Goal: Task Accomplishment & Management: Use online tool/utility

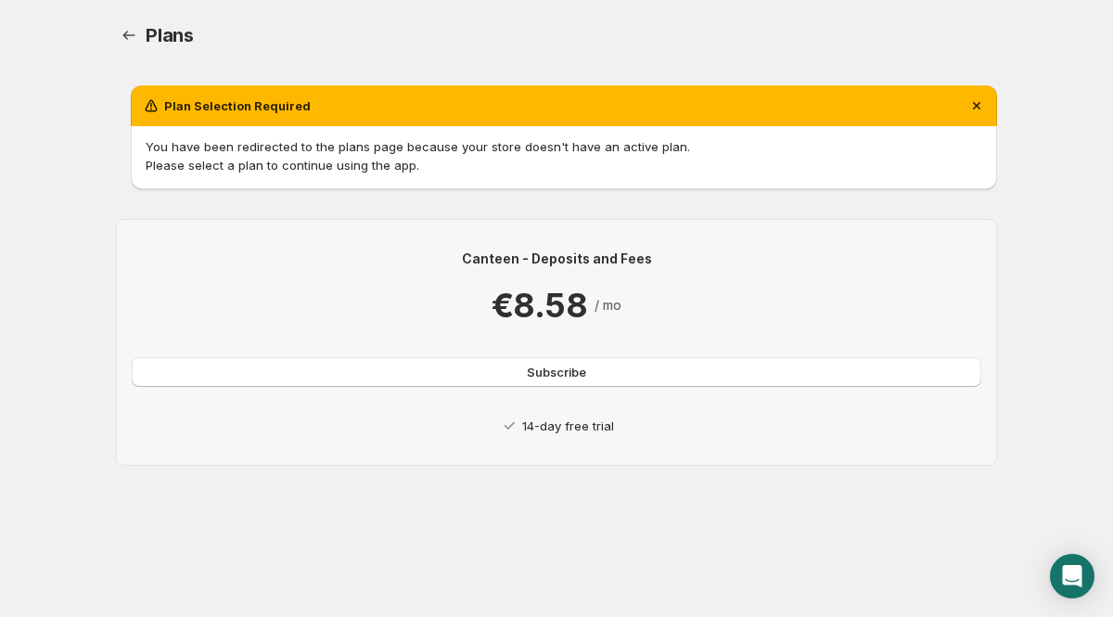
click at [621, 408] on div "Canteen - Deposits and Fees €8.58 / mo Subscribe 14-day free trial" at bounding box center [556, 341] width 849 height 185
click at [596, 363] on button "Subscribe" at bounding box center [556, 372] width 849 height 30
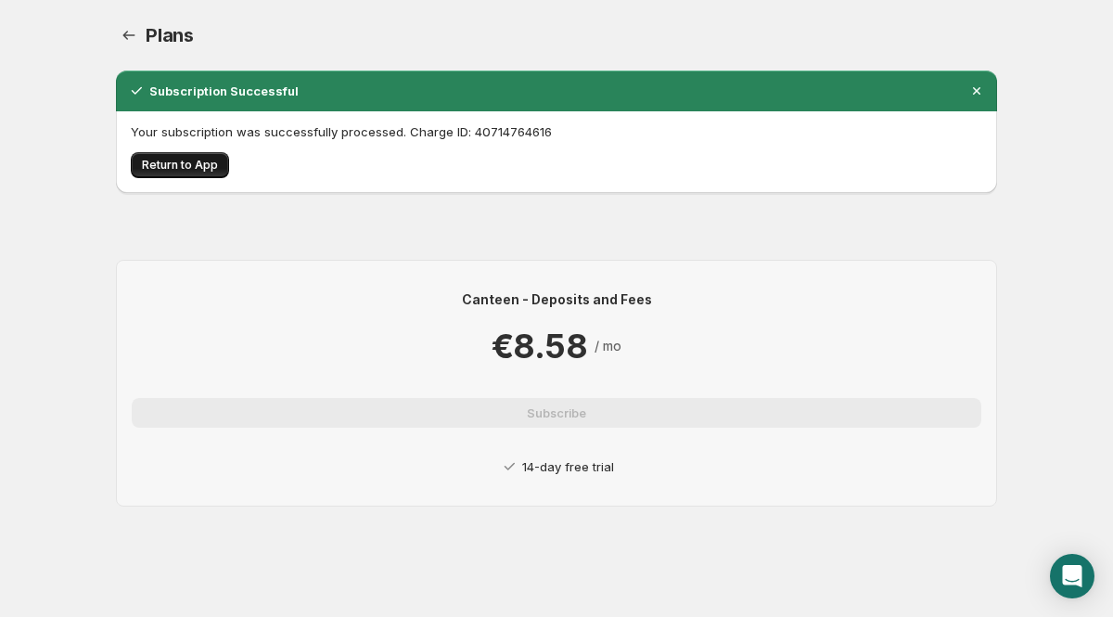
click at [207, 161] on span "Return to App" at bounding box center [180, 165] width 76 height 15
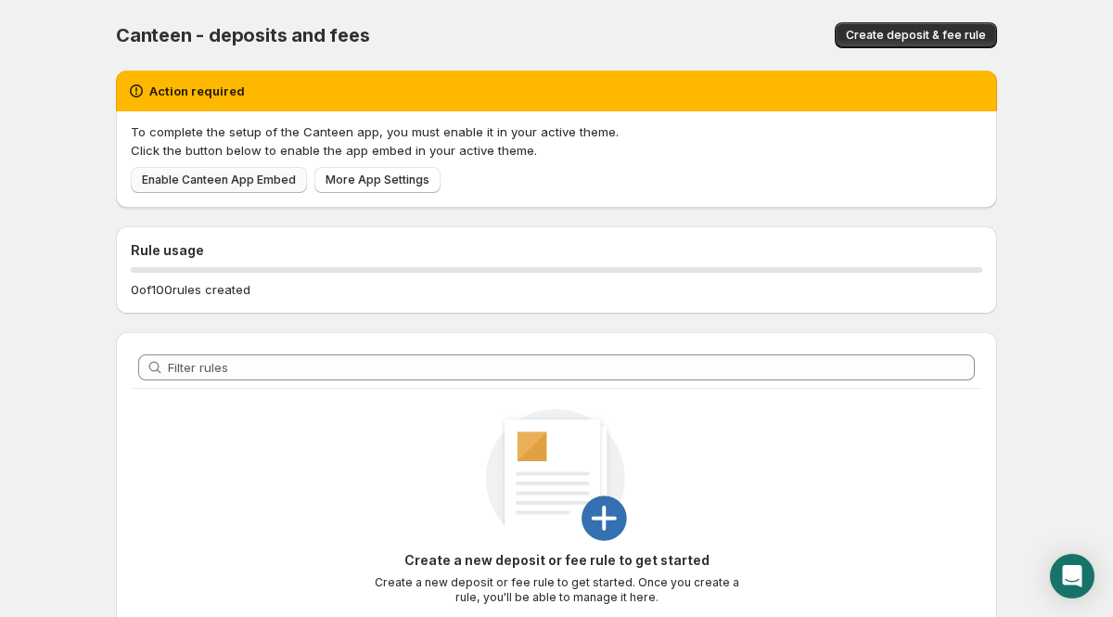
click at [207, 173] on span "Enable Canteen App Embed" at bounding box center [219, 179] width 154 height 15
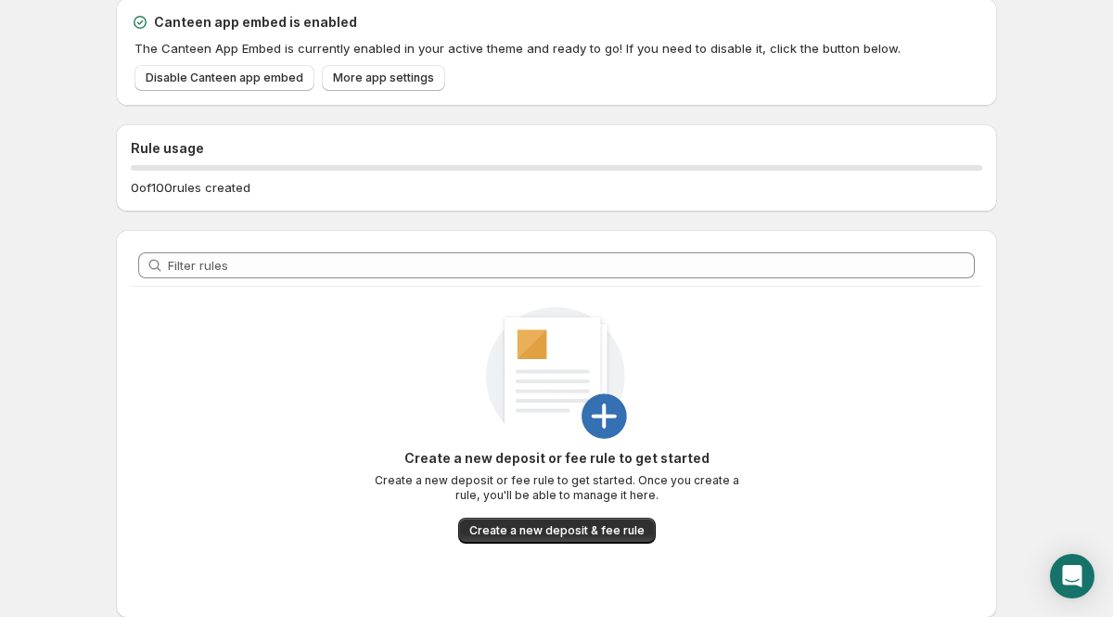
scroll to position [133, 0]
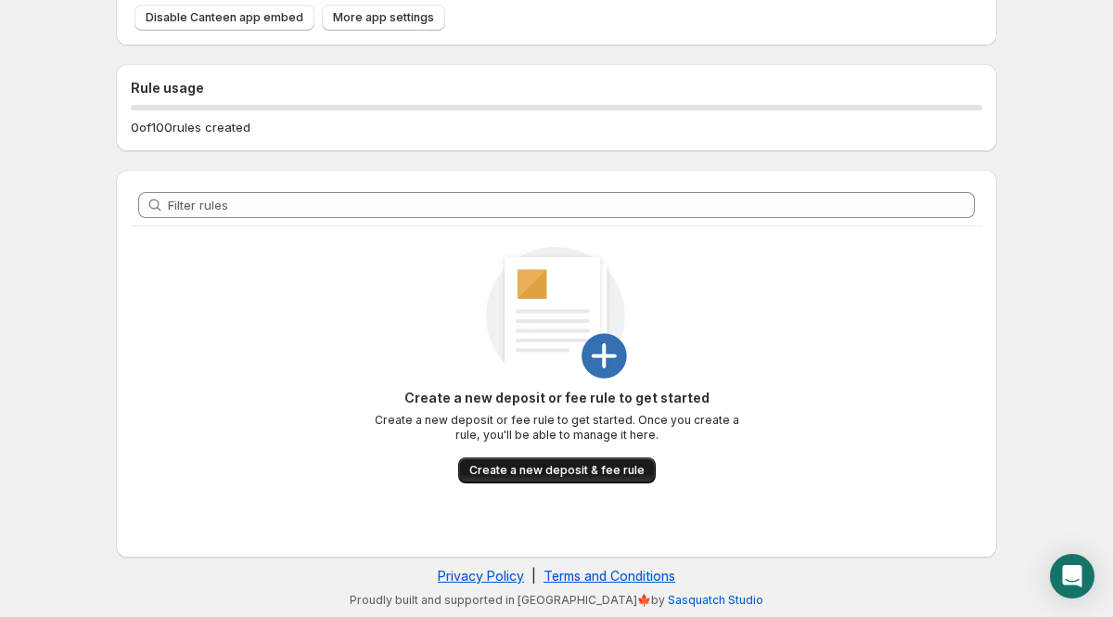
click at [502, 473] on span "Create a new deposit & fee rule" at bounding box center [556, 470] width 175 height 15
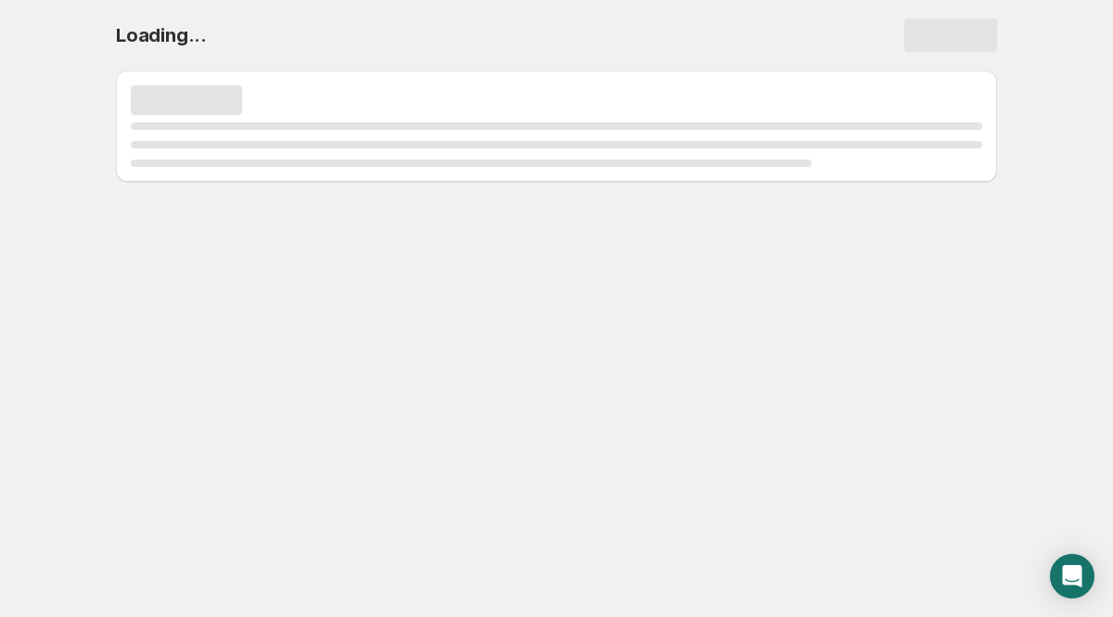
scroll to position [0, 0]
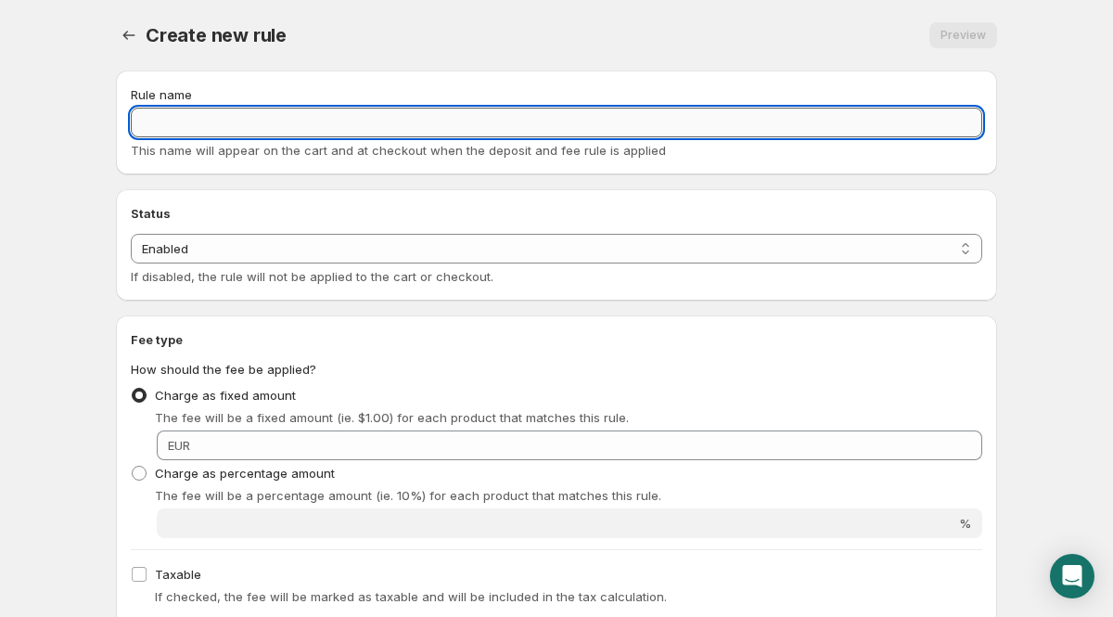
click at [458, 114] on input "Rule name" at bounding box center [556, 123] width 851 height 30
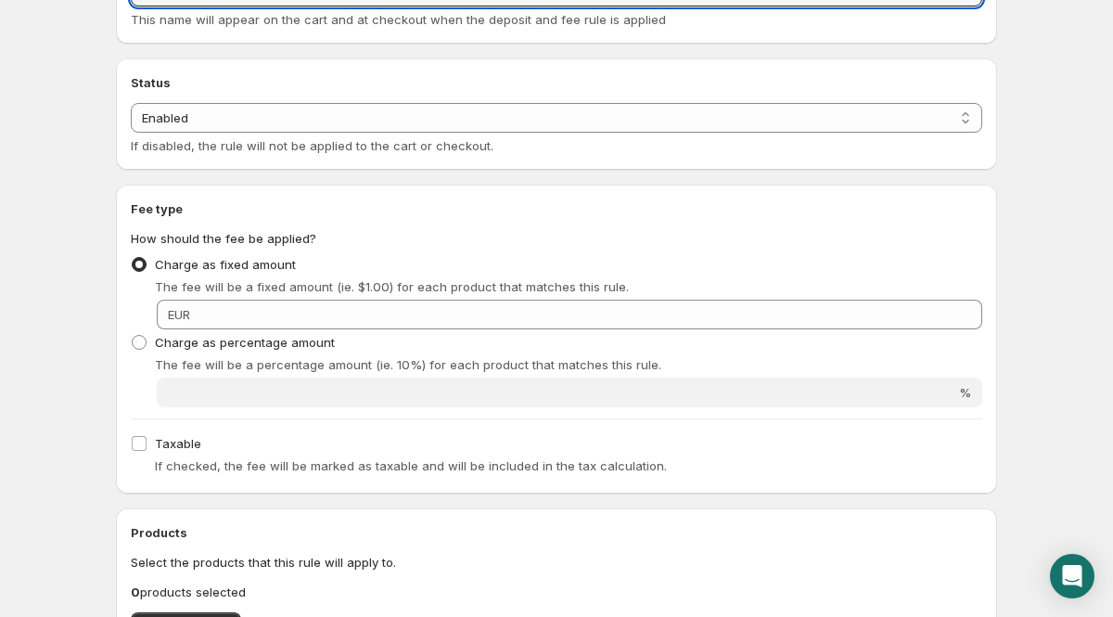
scroll to position [138, 0]
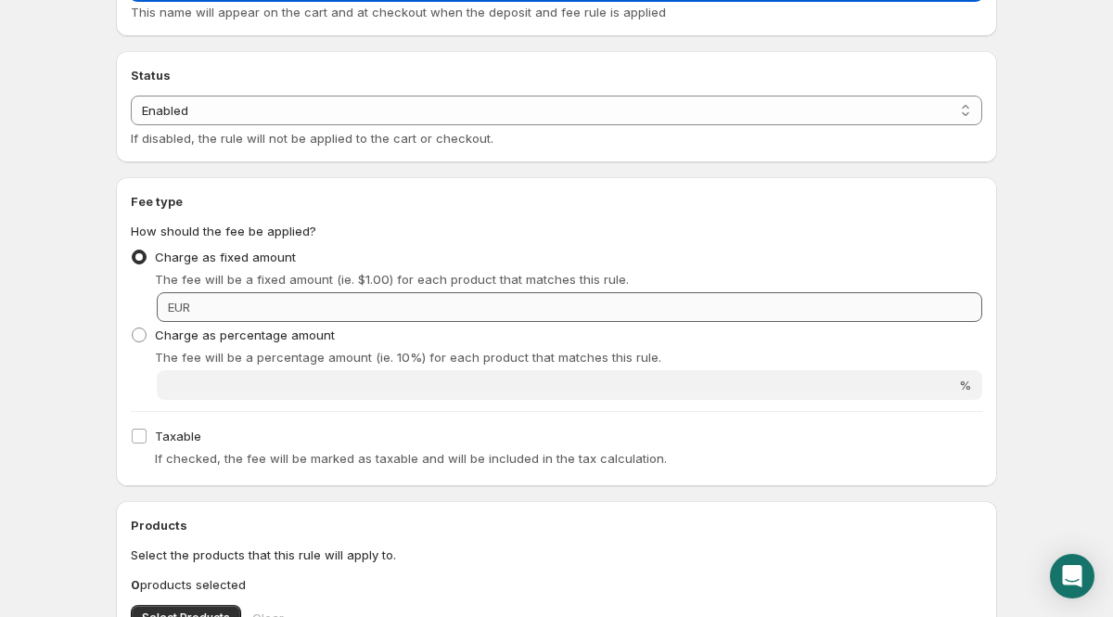
type input "Installation Fee Wohnung"
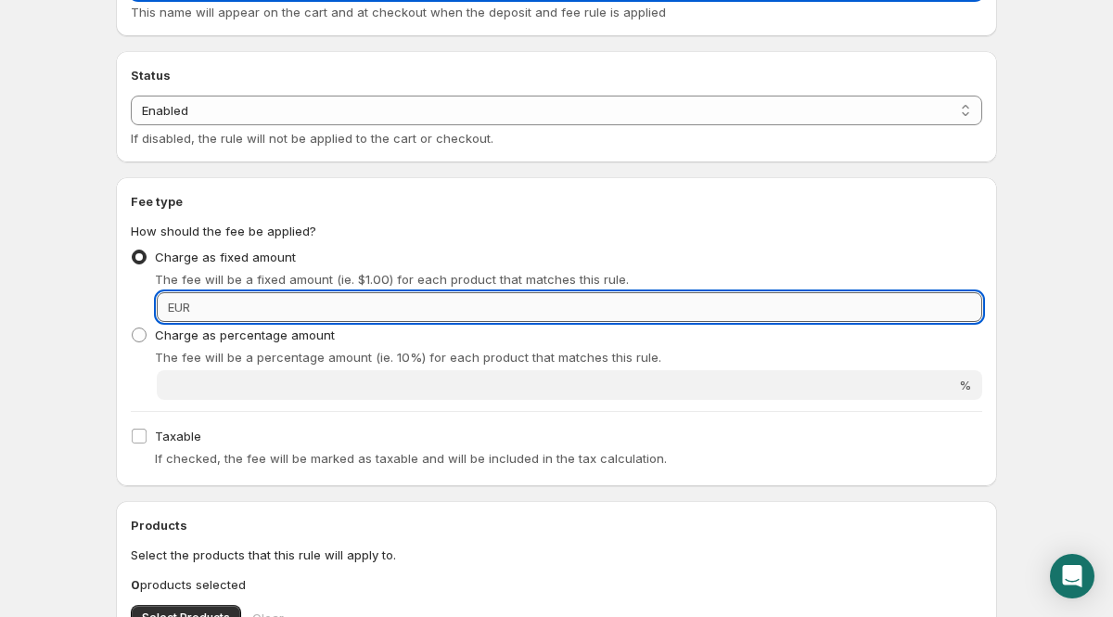
click at [232, 315] on input "Fixed amount" at bounding box center [589, 307] width 786 height 30
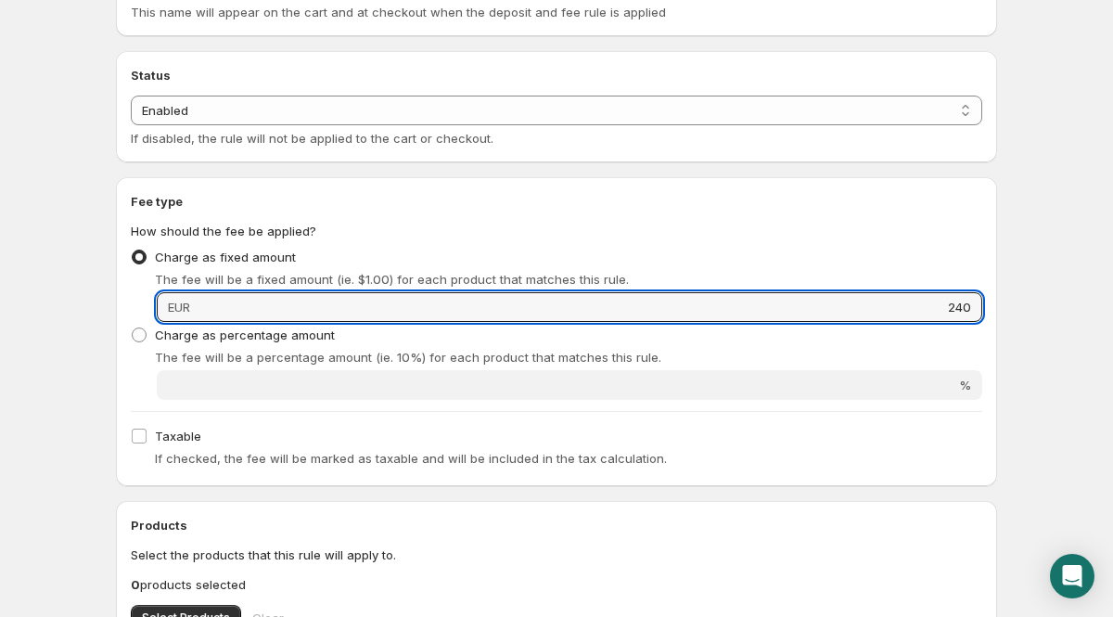
type input "240"
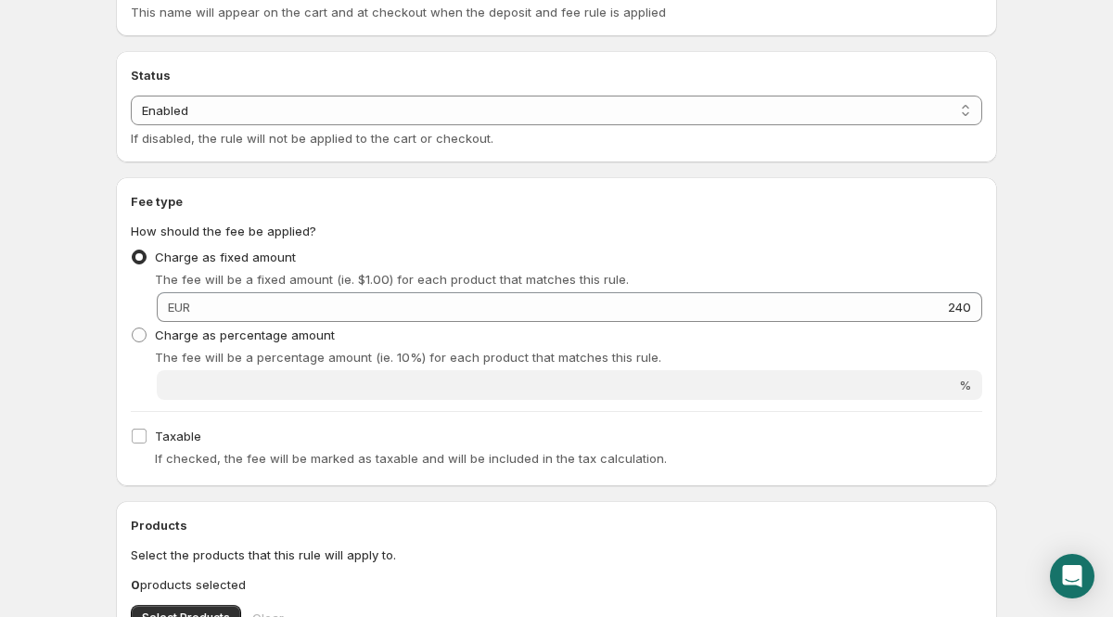
click at [176, 312] on span "EUR" at bounding box center [179, 307] width 22 height 15
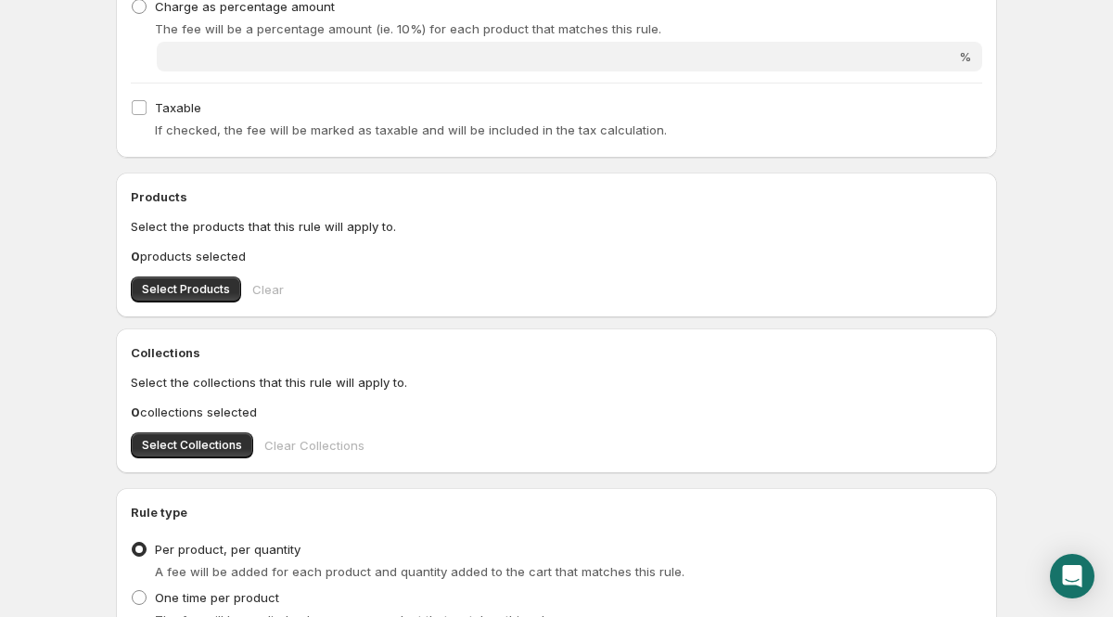
scroll to position [472, 0]
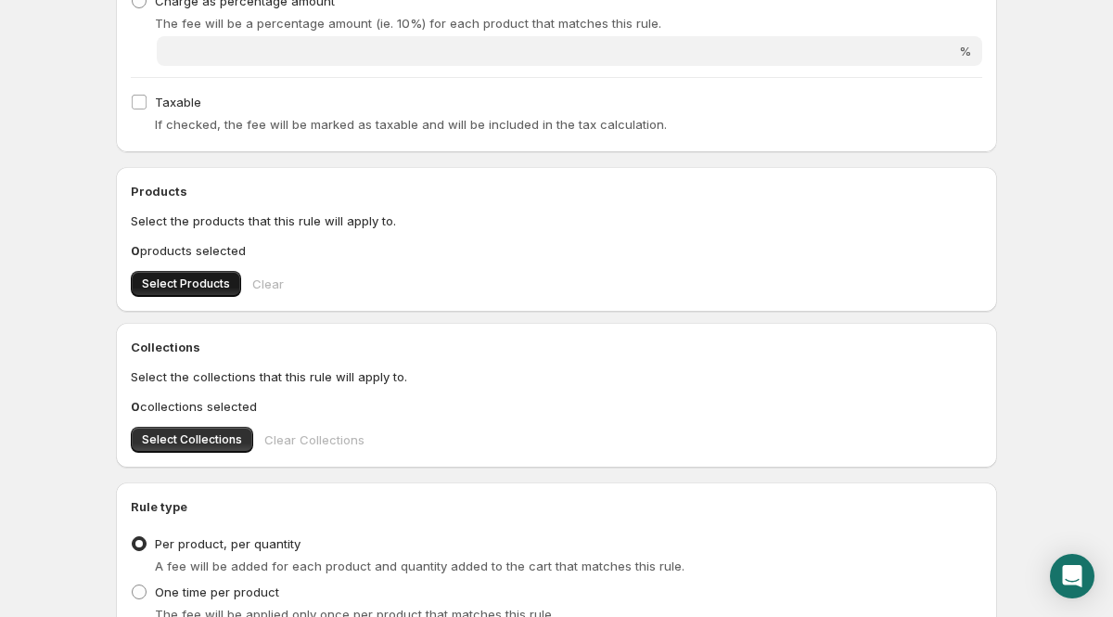
click at [181, 293] on button "Select Products" at bounding box center [186, 284] width 110 height 26
click at [223, 440] on span "Select Collections" at bounding box center [192, 439] width 100 height 15
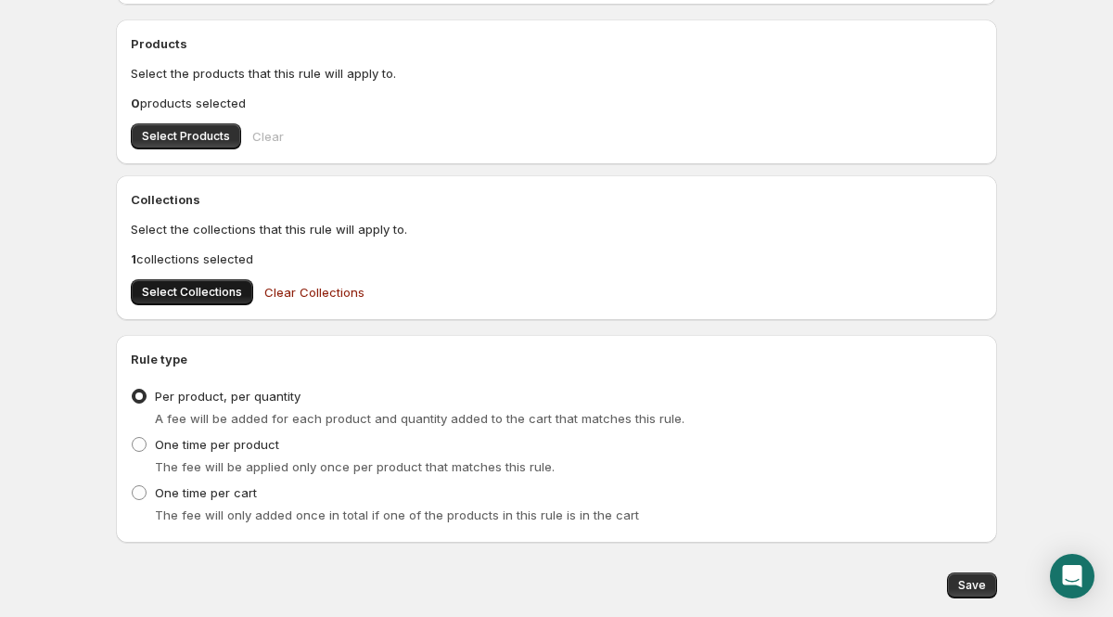
scroll to position [675, 0]
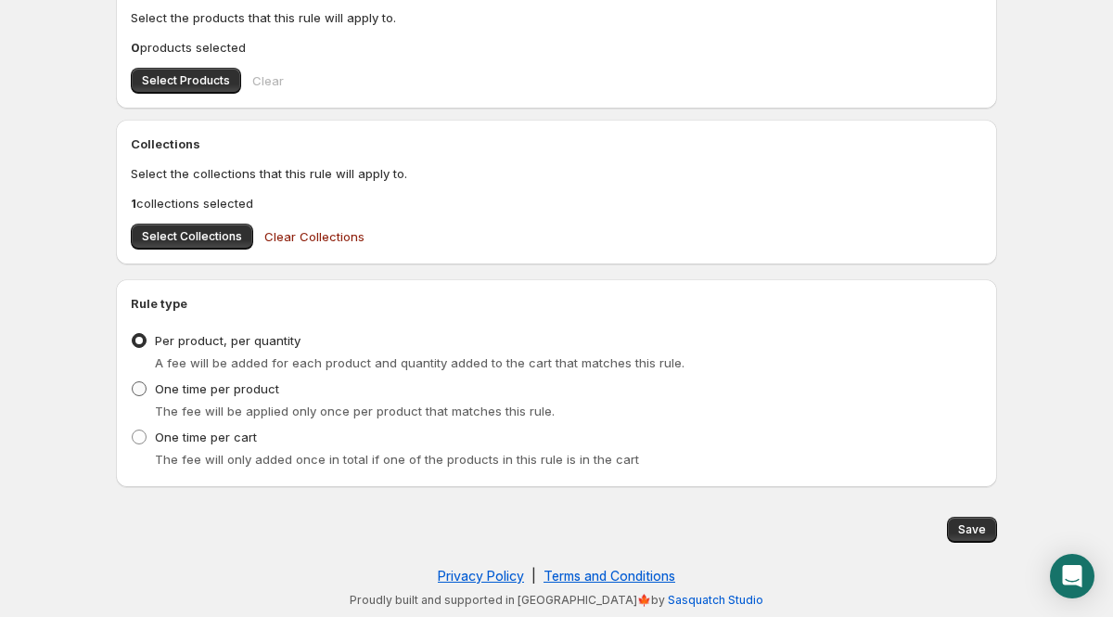
click at [213, 396] on span "One time per product" at bounding box center [217, 388] width 124 height 19
click at [133, 382] on input "One time per product" at bounding box center [132, 381] width 1 height 1
radio input "true"
click at [983, 529] on span "Save" at bounding box center [972, 529] width 28 height 15
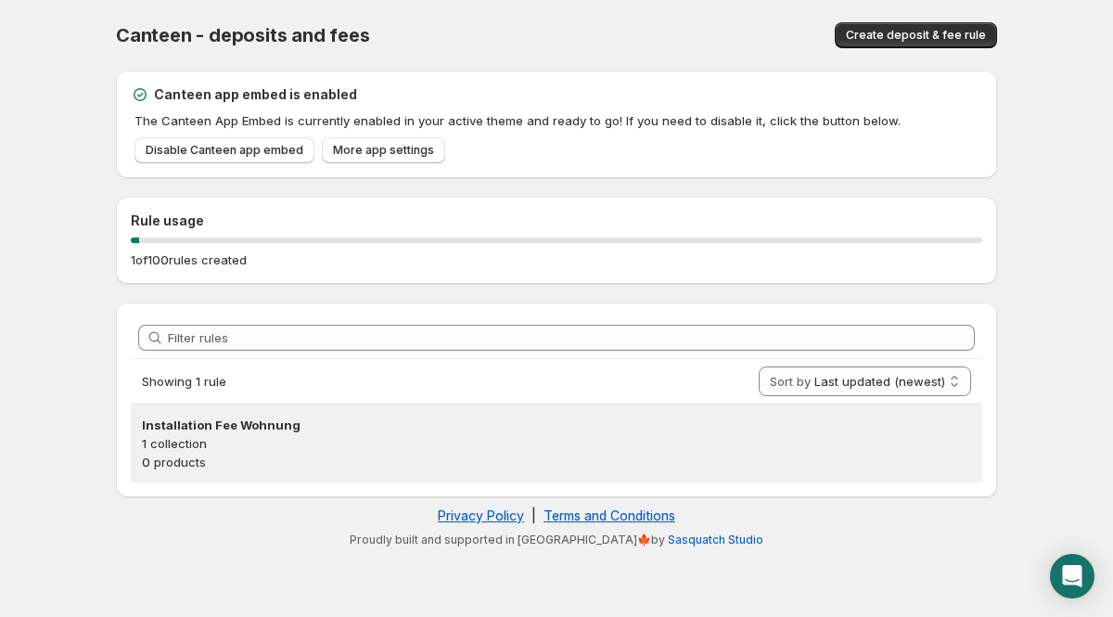
click at [229, 426] on h3 "Installation Fee Wohnung" at bounding box center [556, 424] width 829 height 19
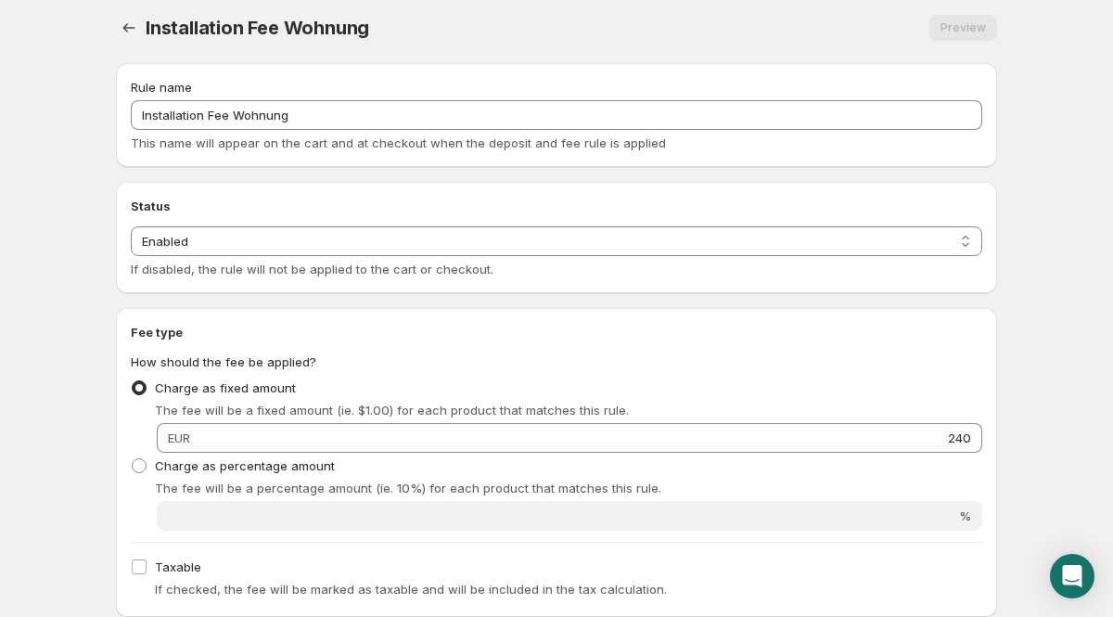
scroll to position [8, 0]
click at [261, 248] on select "Enabled Disabled" at bounding box center [556, 240] width 851 height 30
click at [131, 225] on select "Enabled Disabled" at bounding box center [556, 240] width 851 height 30
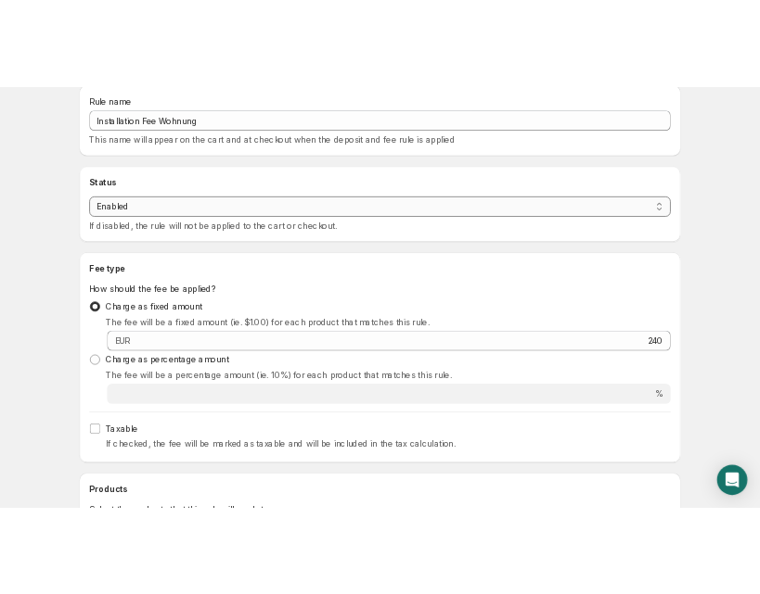
scroll to position [0, 0]
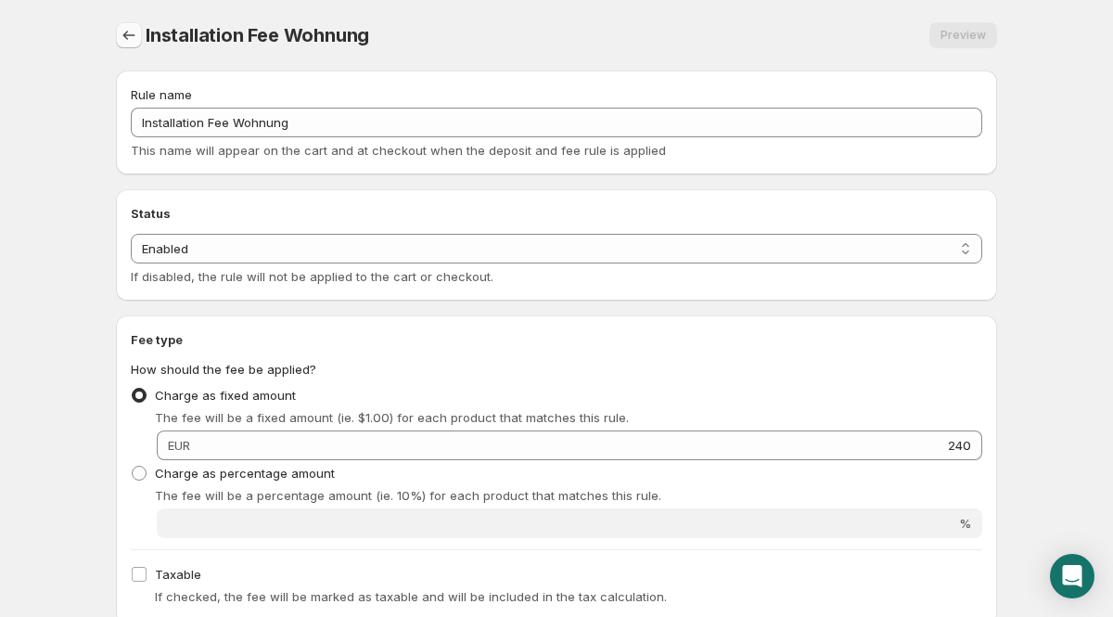
click at [131, 42] on icon "Settings" at bounding box center [129, 35] width 19 height 19
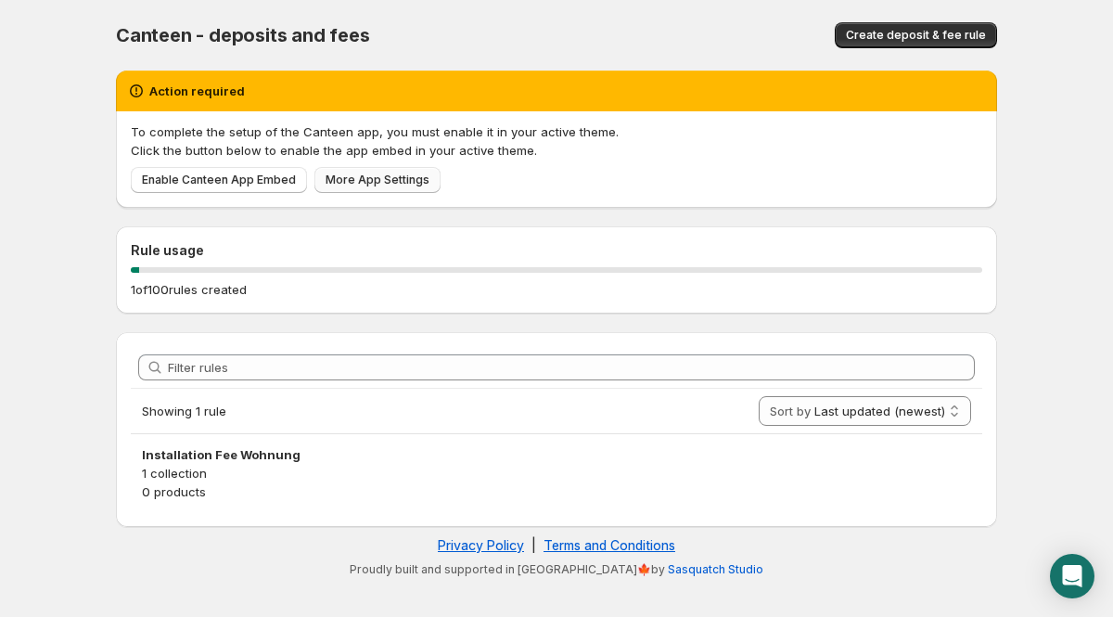
click at [348, 181] on span "More App Settings" at bounding box center [378, 179] width 104 height 15
